Goal: Task Accomplishment & Management: Complete application form

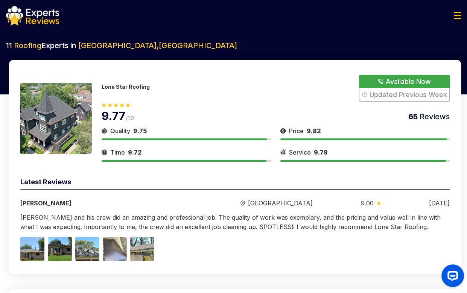
click at [407, 84] on button "Show Number" at bounding box center [404, 88] width 91 height 27
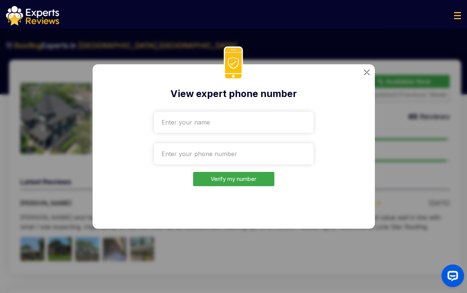
click at [224, 118] on input "text" at bounding box center [234, 122] width 160 height 21
click at [215, 125] on input "text" at bounding box center [234, 122] width 160 height 21
type input "[PERSON_NAME]"
type input "Rtest33333"
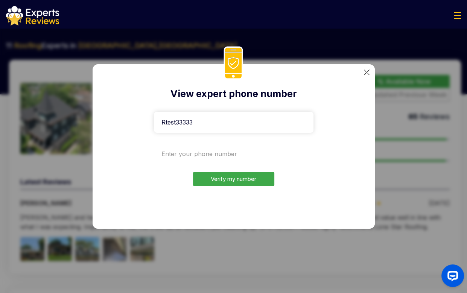
click at [202, 150] on input "tel" at bounding box center [234, 153] width 160 height 21
click at [206, 152] on input "tel" at bounding box center [234, 153] width 160 height 21
paste input "[PHONE_NUMBER]"
type input "[PHONE_NUMBER]"
click at [219, 176] on button "Verify my number" at bounding box center [233, 179] width 81 height 15
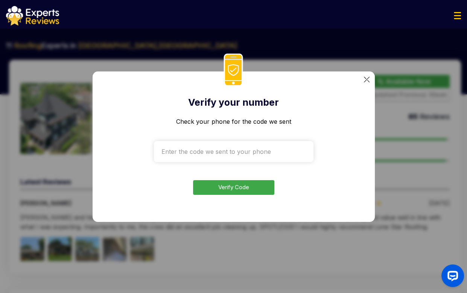
click at [236, 155] on input "text" at bounding box center [234, 151] width 160 height 21
paste input "1592"
type input "1592"
click at [238, 190] on button "Verify Code" at bounding box center [233, 187] width 81 height 15
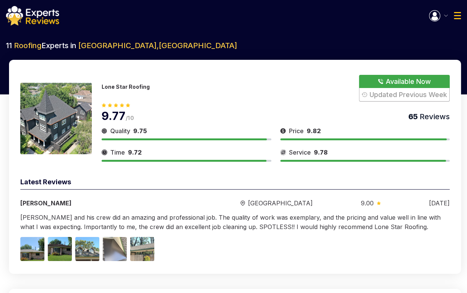
click at [436, 15] on img "button" at bounding box center [434, 15] width 11 height 11
